Goal: Task Accomplishment & Management: Manage account settings

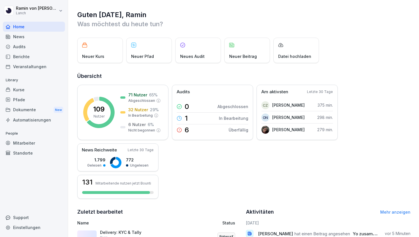
click at [25, 90] on div "Kurse" at bounding box center [34, 90] width 62 height 10
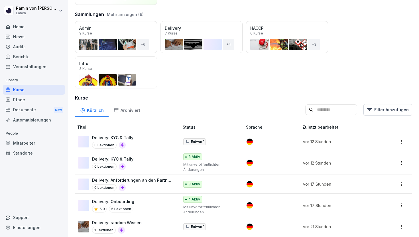
scroll to position [64, 0]
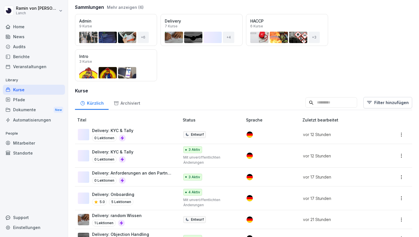
click at [140, 154] on div "Delivery: KYC & Tally 0 Lektionen" at bounding box center [126, 156] width 96 height 14
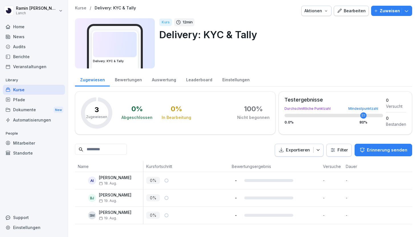
click at [346, 11] on div "Bearbeiten" at bounding box center [351, 11] width 29 height 6
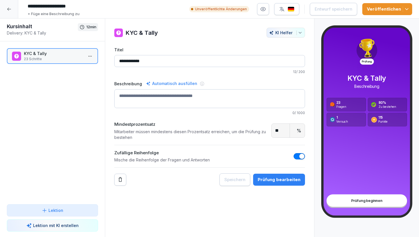
click at [269, 184] on button "Prüfung bearbeiten" at bounding box center [279, 179] width 52 height 12
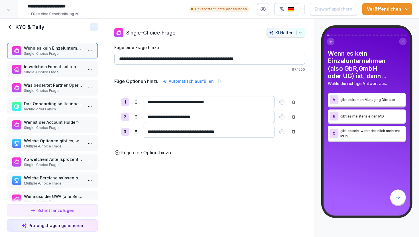
scroll to position [10, 0]
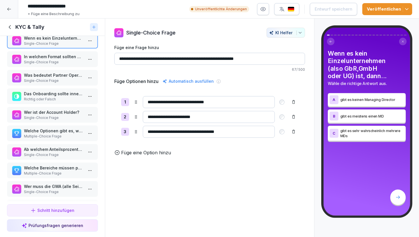
click at [6, 4] on div at bounding box center [9, 9] width 18 height 18
